Goal: Task Accomplishment & Management: Manage account settings

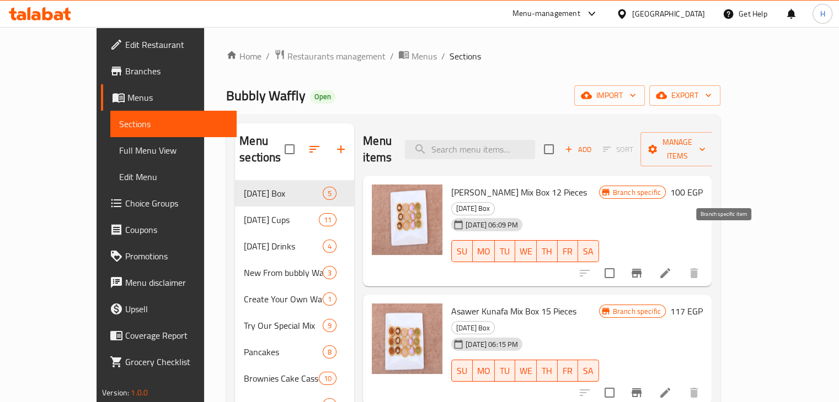
click at [649, 260] on button "Branch-specific-item" at bounding box center [636, 273] width 26 height 26
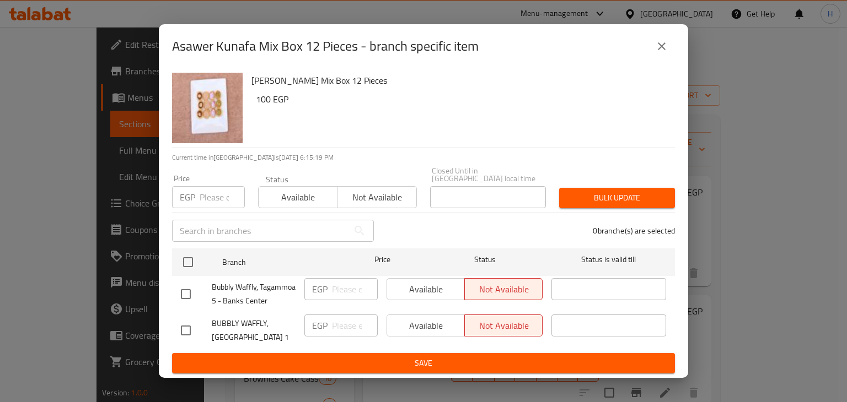
click at [662, 47] on icon "close" at bounding box center [661, 46] width 13 height 13
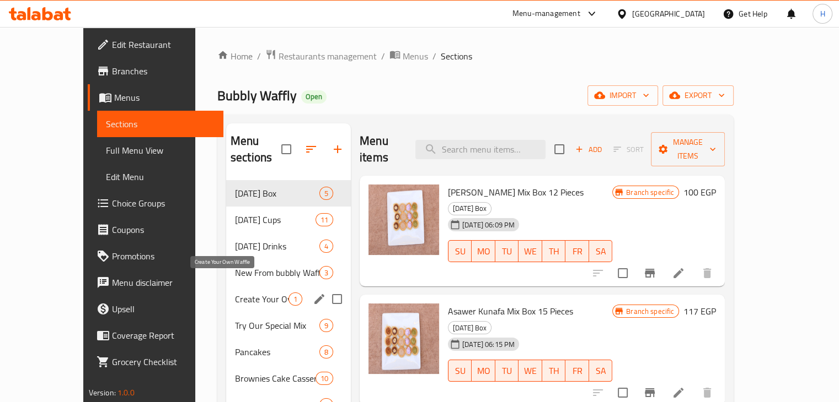
click at [235, 293] on span "Create Your Own Waffle" at bounding box center [261, 299] width 53 height 13
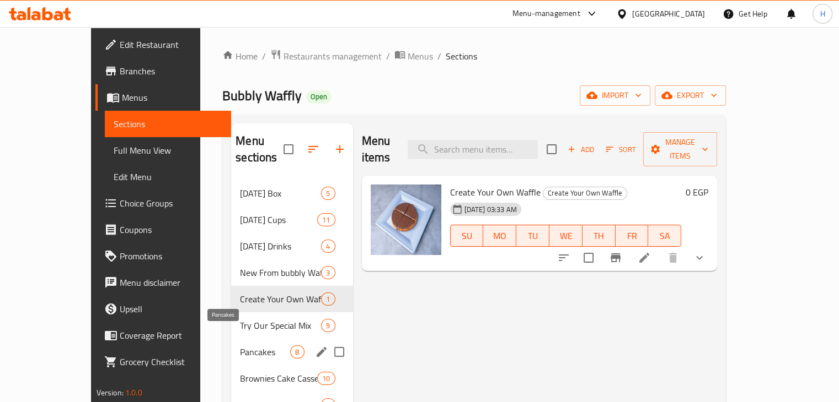
click at [240, 346] on span "Pancakes" at bounding box center [265, 352] width 50 height 13
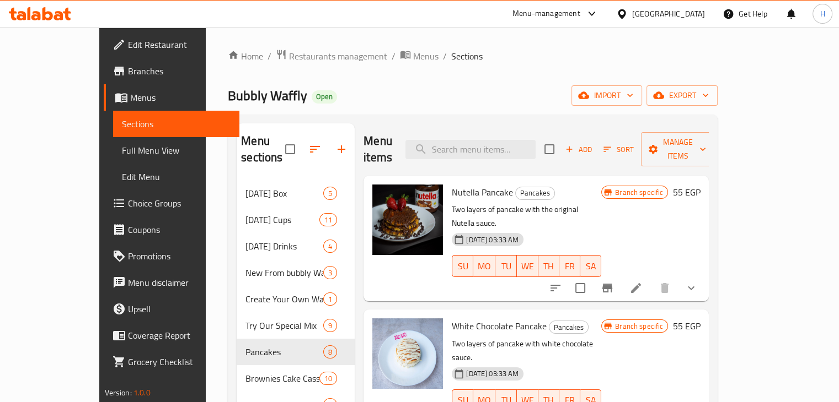
click at [612, 284] on icon "Branch-specific-item" at bounding box center [607, 288] width 10 height 9
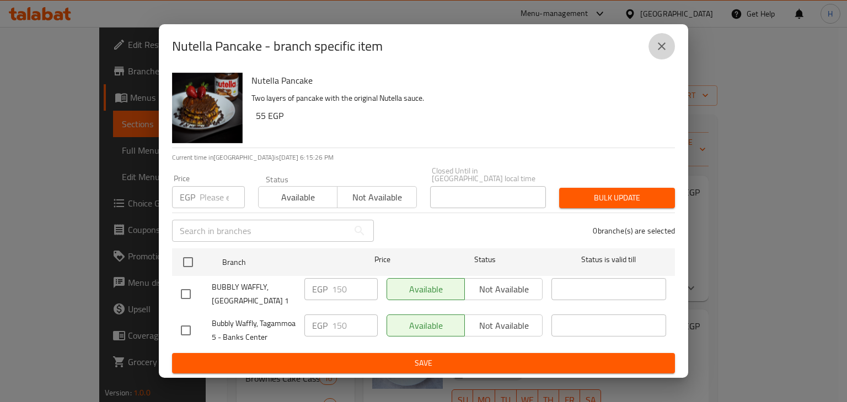
click at [659, 52] on button "close" at bounding box center [661, 46] width 26 height 26
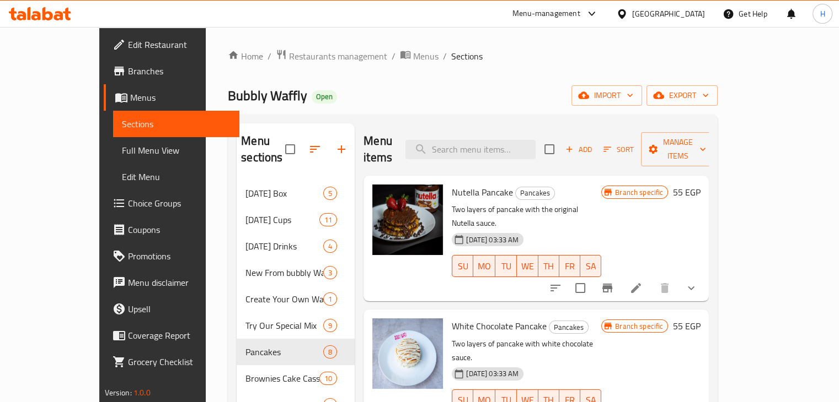
scroll to position [110, 0]
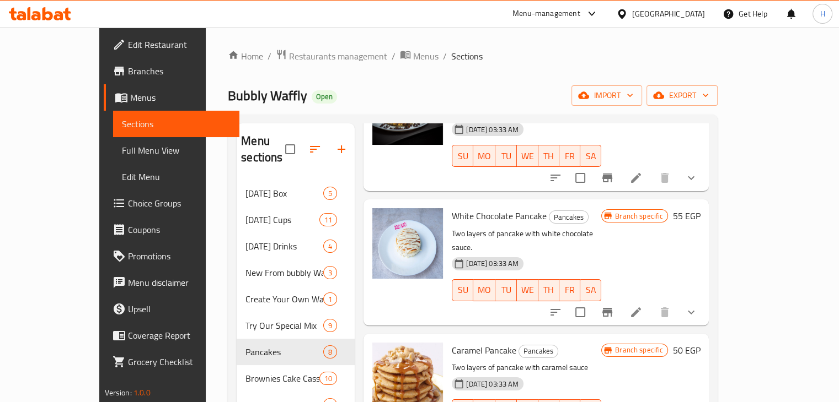
click at [620, 299] on button "Branch-specific-item" at bounding box center [607, 312] width 26 height 26
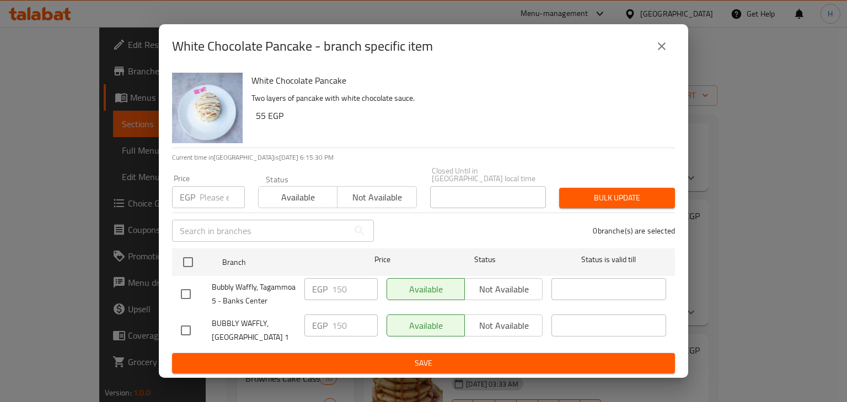
click at [669, 44] on button "close" at bounding box center [661, 46] width 26 height 26
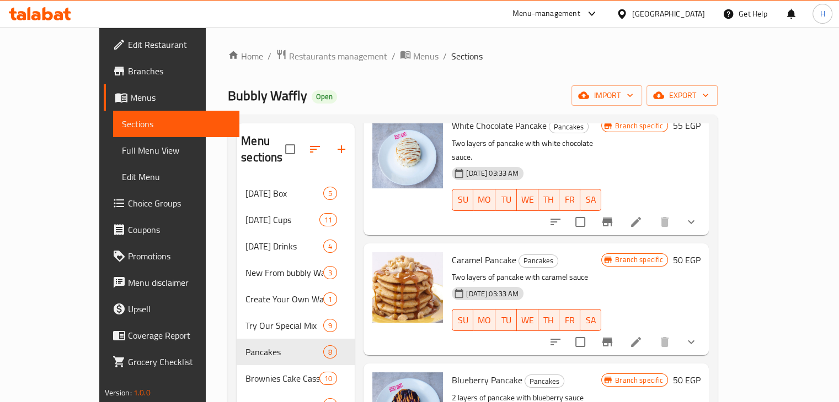
scroll to position [221, 0]
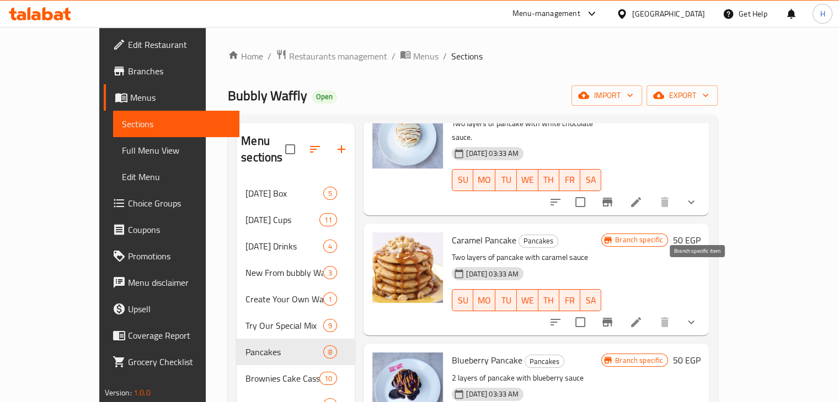
click at [614, 316] on icon "Branch-specific-item" at bounding box center [606, 322] width 13 height 13
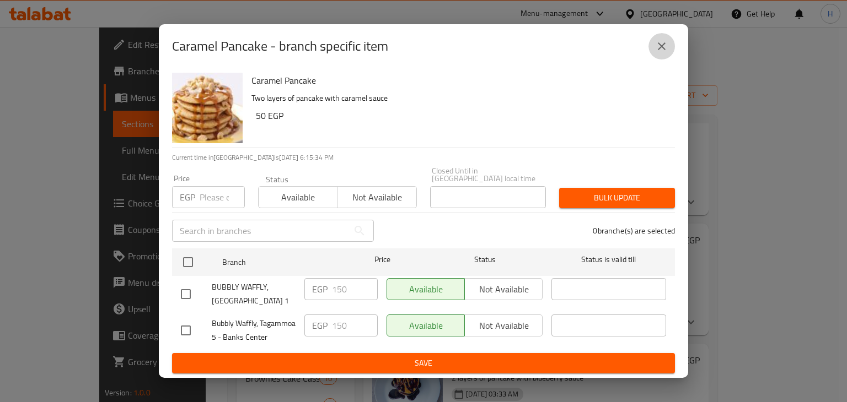
click at [659, 49] on icon "close" at bounding box center [661, 46] width 13 height 13
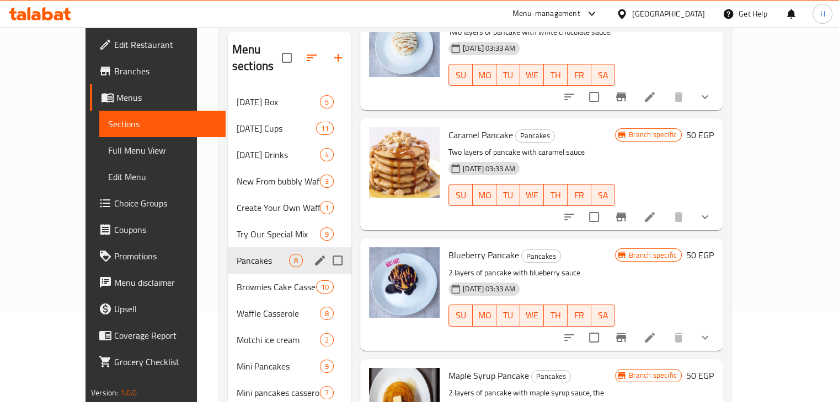
scroll to position [0, 0]
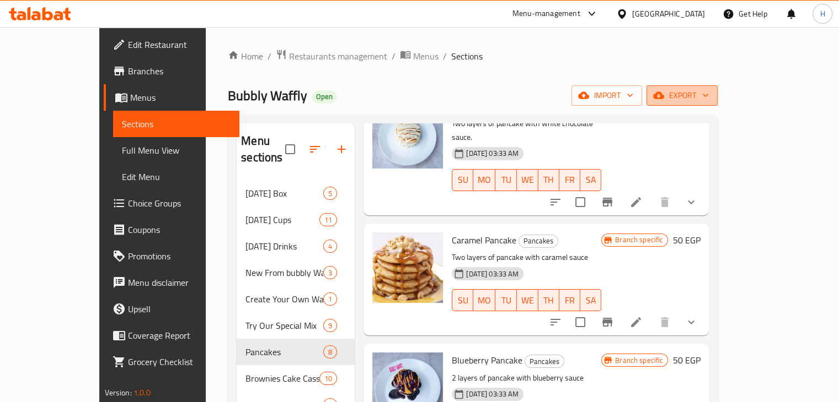
click at [708, 98] on span "export" at bounding box center [681, 96] width 53 height 14
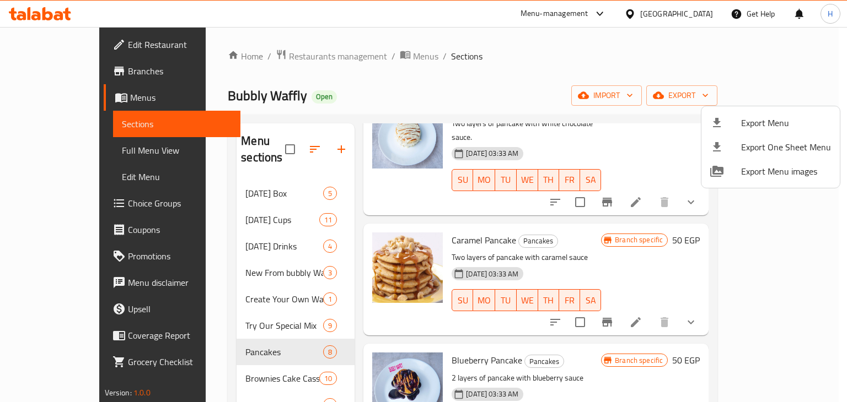
click at [592, 85] on div at bounding box center [423, 201] width 847 height 402
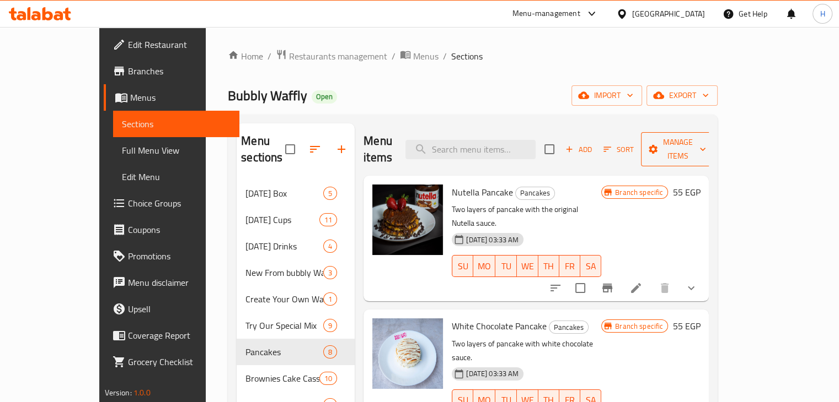
click at [706, 148] on span "Manage items" at bounding box center [677, 150] width 56 height 28
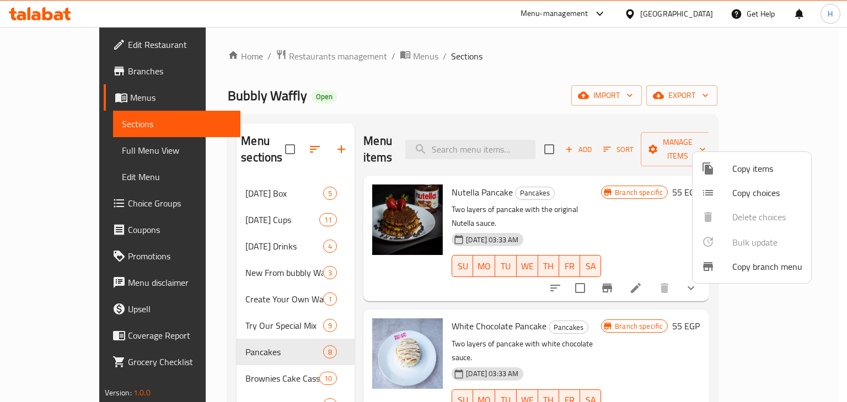
click at [756, 270] on span "Copy branch menu" at bounding box center [767, 266] width 70 height 13
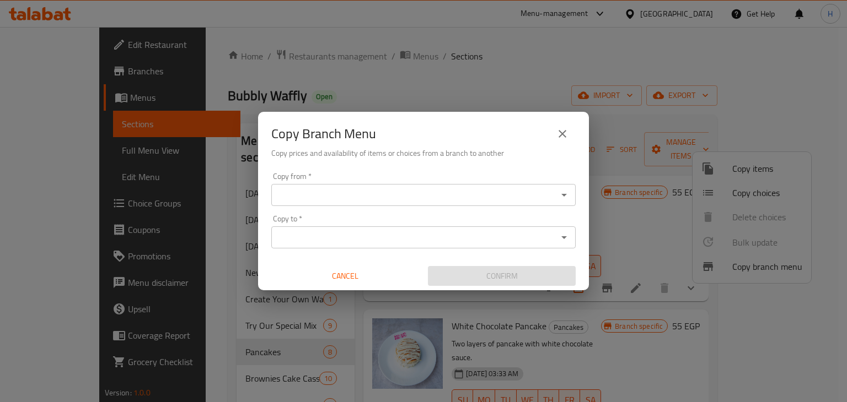
click at [353, 197] on input "Copy from   *" at bounding box center [415, 194] width 280 height 15
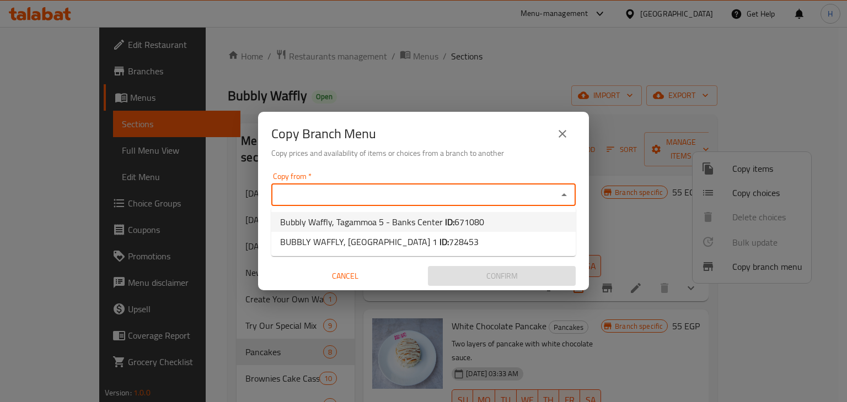
click at [359, 216] on span "Bubbly Waffly, Tagammoa 5 - Banks Center ID: 671080" at bounding box center [382, 222] width 204 height 13
type input "Bubbly Waffly, Tagammoa 5 - Banks Center"
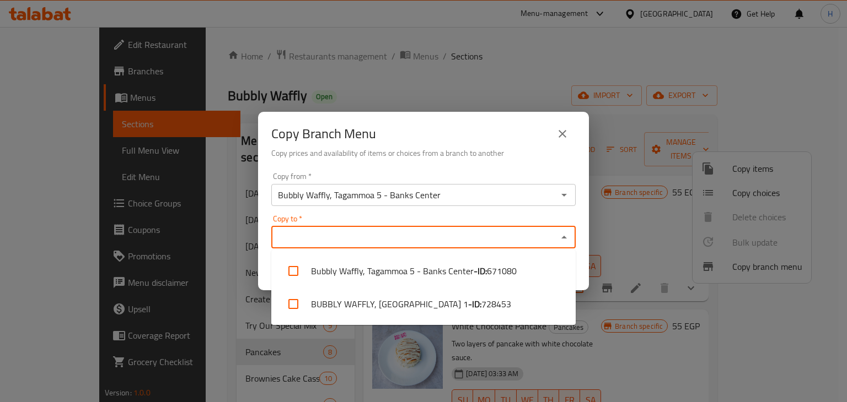
click at [348, 234] on input "Copy to   *" at bounding box center [415, 237] width 280 height 15
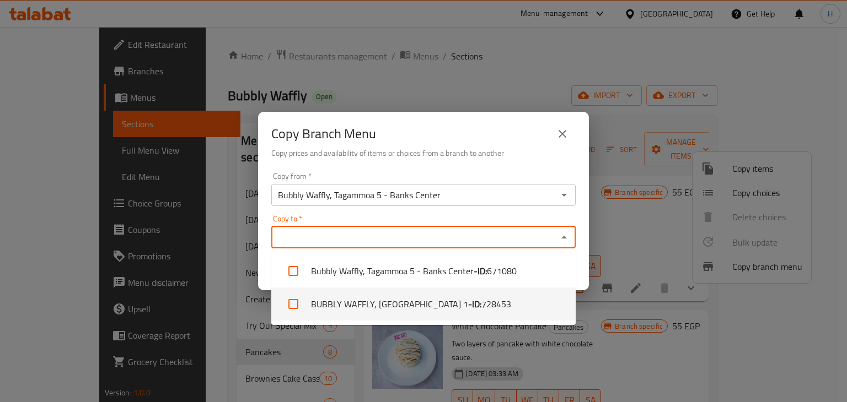
click at [292, 309] on input "checkbox" at bounding box center [293, 304] width 26 height 26
checkbox input "true"
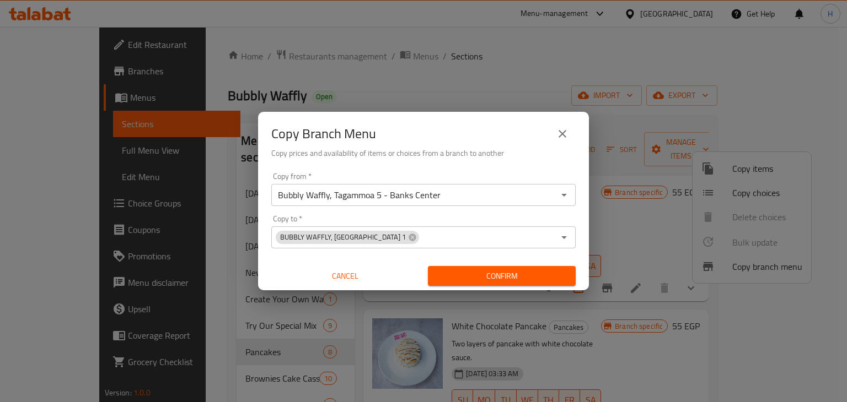
click at [582, 254] on div "Copy from   * Bubbly Waffly, Tagammoa 5 - Banks Center Copy from * Copy to   * …" at bounding box center [423, 229] width 331 height 123
click at [504, 273] on span "Confirm" at bounding box center [502, 277] width 130 height 14
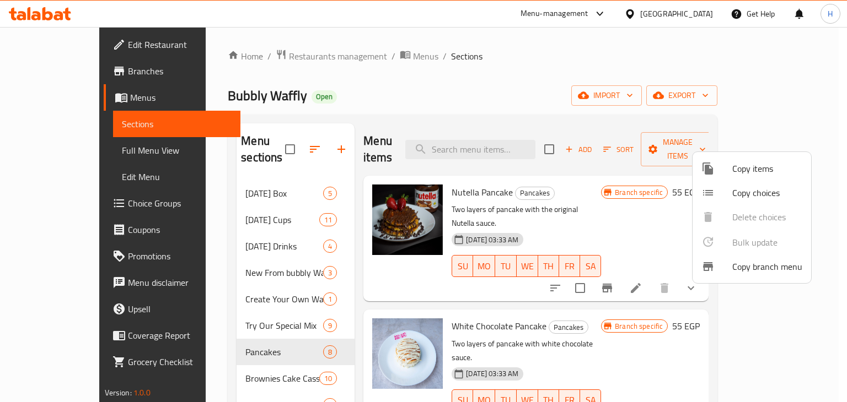
click at [561, 83] on div at bounding box center [423, 201] width 847 height 402
